Goal: Use online tool/utility: Utilize a website feature to perform a specific function

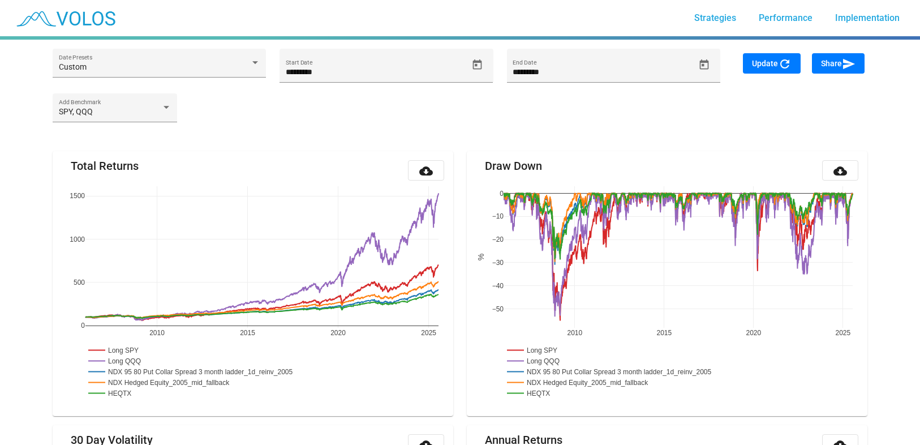
scroll to position [1297, 0]
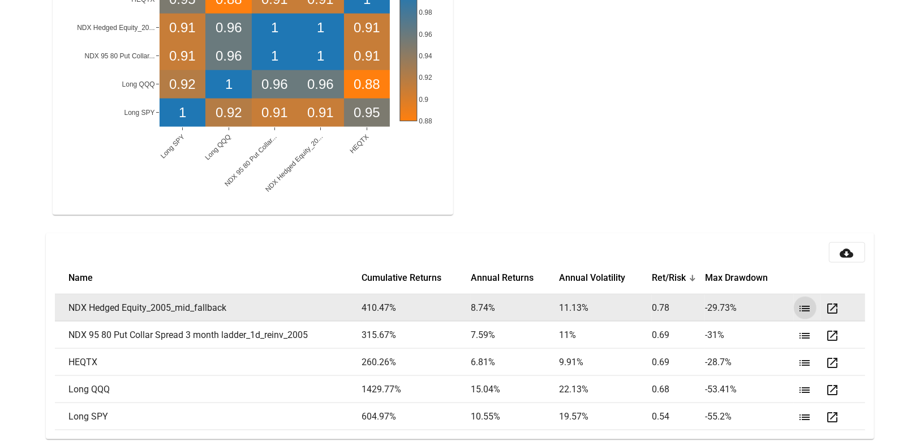
click at [802, 304] on mat-icon "list" at bounding box center [806, 309] width 14 height 14
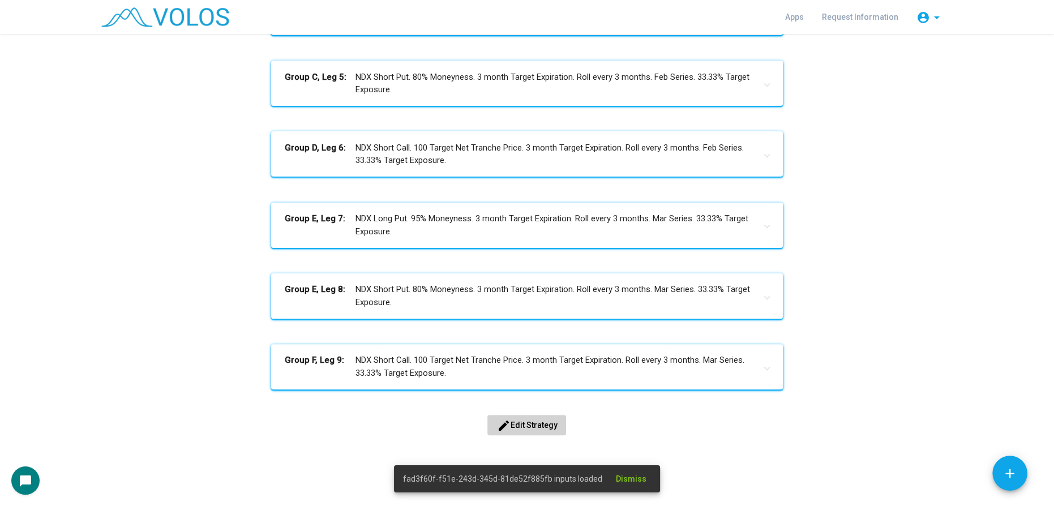
click at [513, 434] on button "edit Edit Strategy" at bounding box center [526, 425] width 79 height 20
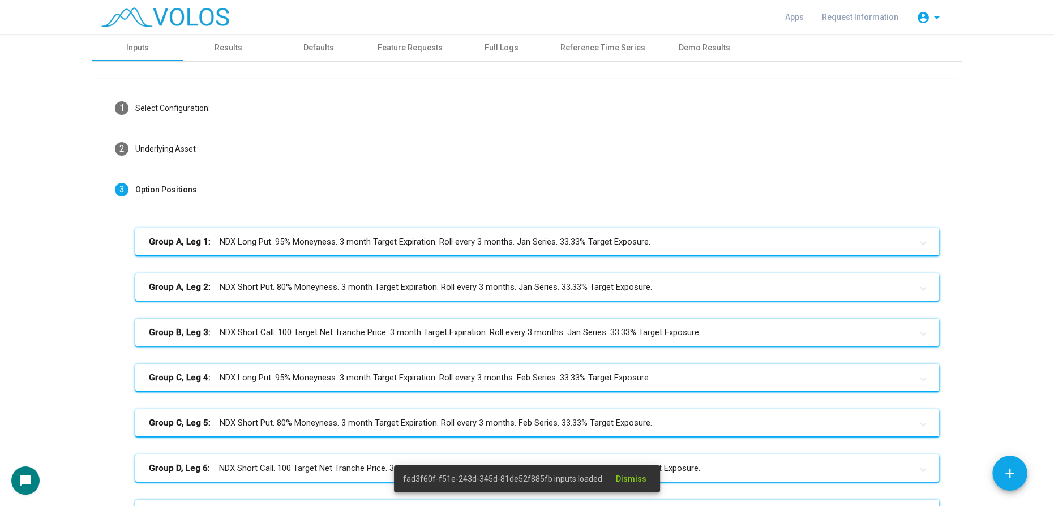
click at [515, 329] on mat-panel-title "Group B, Leg 3: NDX Short Call. 100 Target Net Tranche Price. 3 month Target Ex…" at bounding box center [530, 332] width 763 height 13
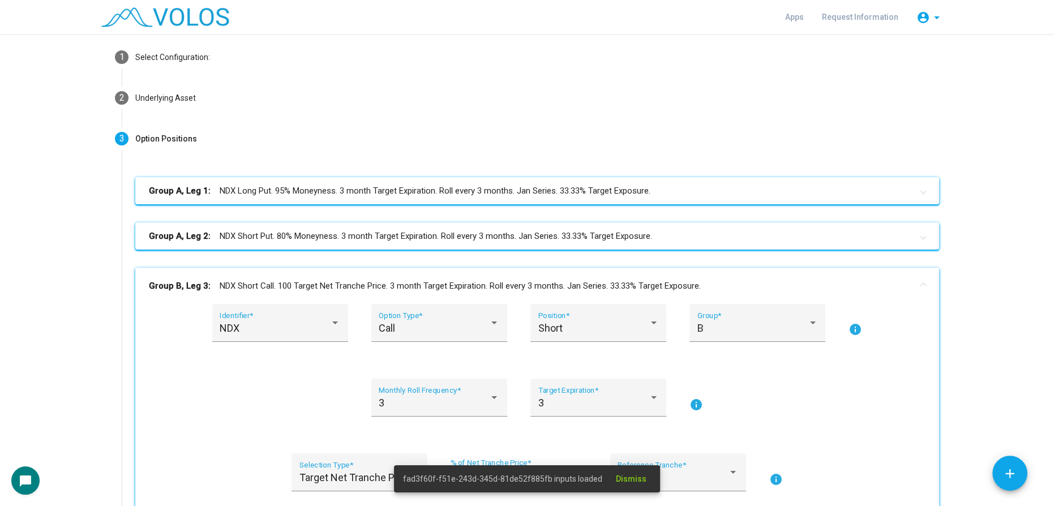
scroll to position [257, 0]
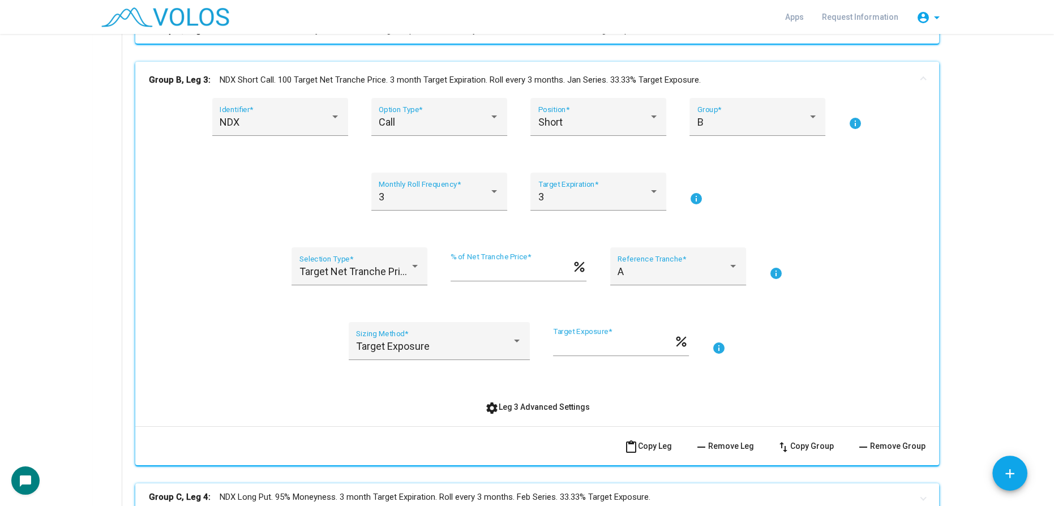
click at [770, 269] on mat-icon "info" at bounding box center [776, 274] width 14 height 14
click at [381, 268] on span "Target Net Tranche Price" at bounding box center [355, 271] width 112 height 12
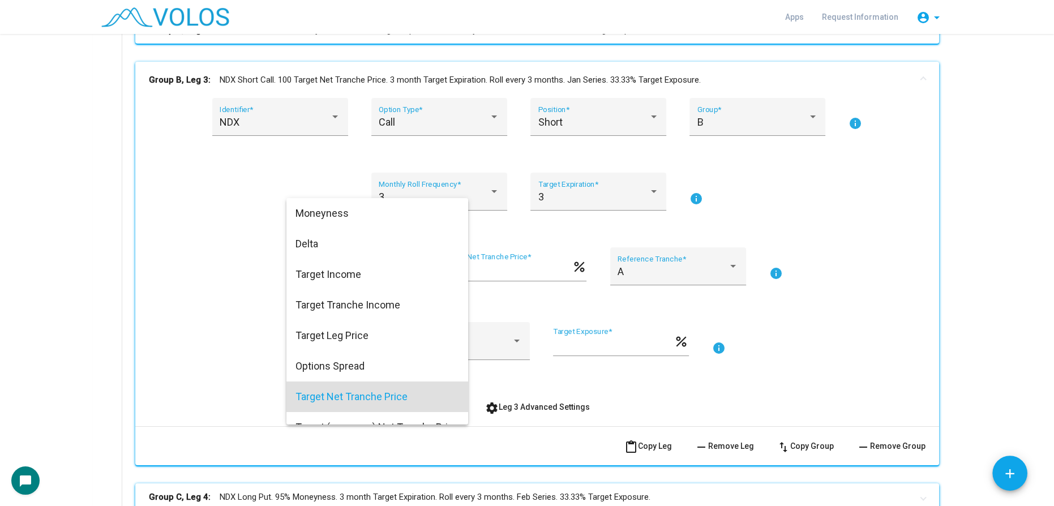
scroll to position [110, 0]
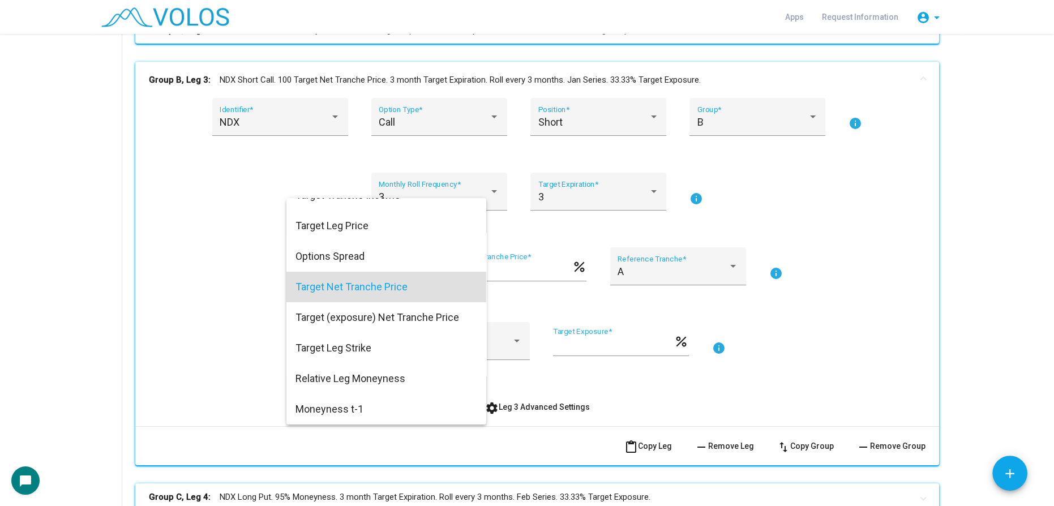
click at [231, 236] on div at bounding box center [527, 253] width 1054 height 506
